Goal: Navigation & Orientation: Go to known website

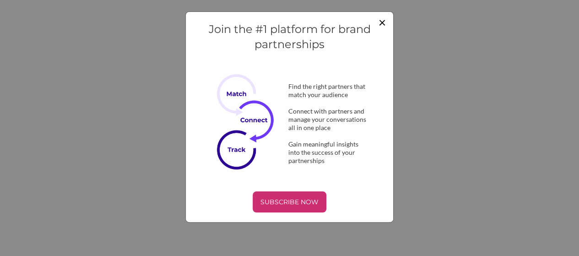
click at [384, 21] on span "×" at bounding box center [382, 22] width 7 height 16
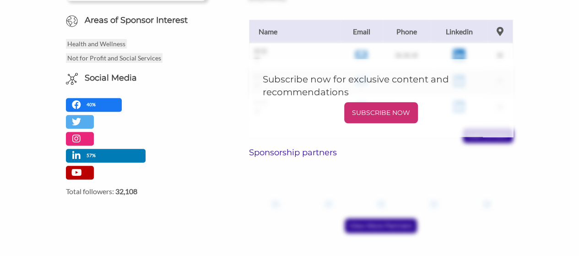
scroll to position [348, 0]
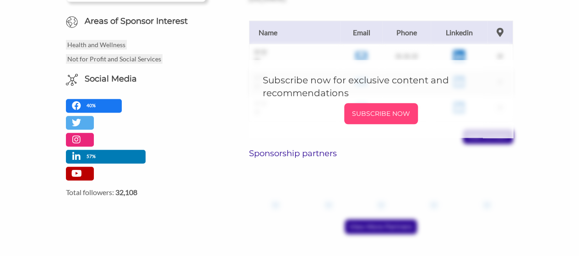
click at [367, 114] on div "SUBSCRIBE NOW" at bounding box center [381, 113] width 74 height 21
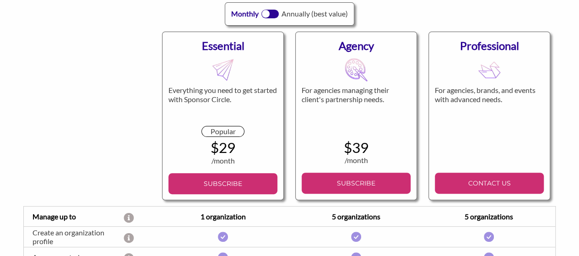
scroll to position [72, 0]
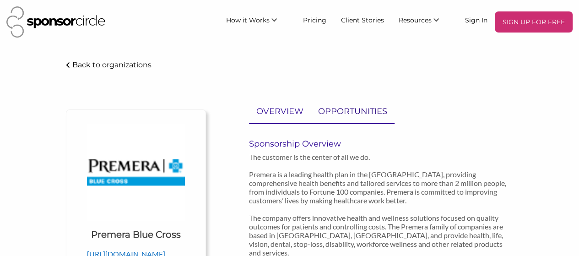
click at [371, 113] on p "OPPORTUNITIES" at bounding box center [352, 111] width 69 height 13
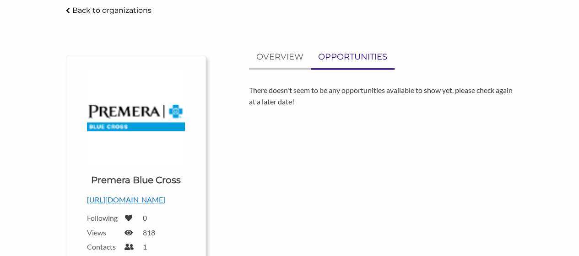
scroll to position [54, 0]
click at [291, 65] on link "OVERVIEW" at bounding box center [280, 57] width 62 height 22
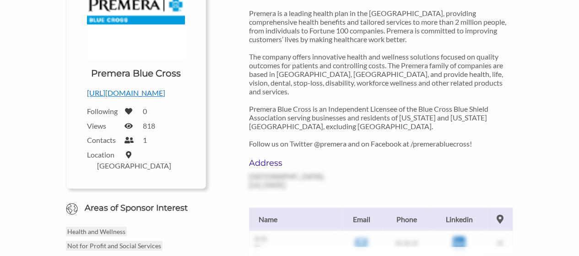
scroll to position [0, 0]
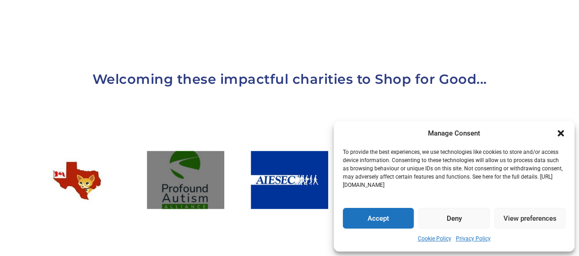
scroll to position [838, 0]
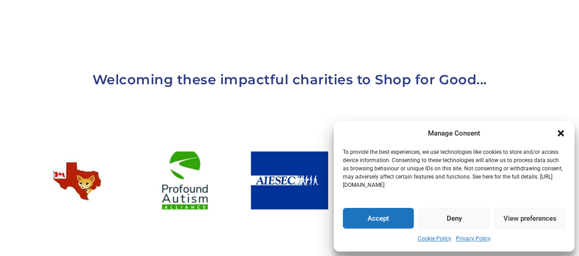
click at [565, 137] on icon "Close dialogue" at bounding box center [561, 133] width 9 height 9
